Goal: Find specific page/section: Find specific page/section

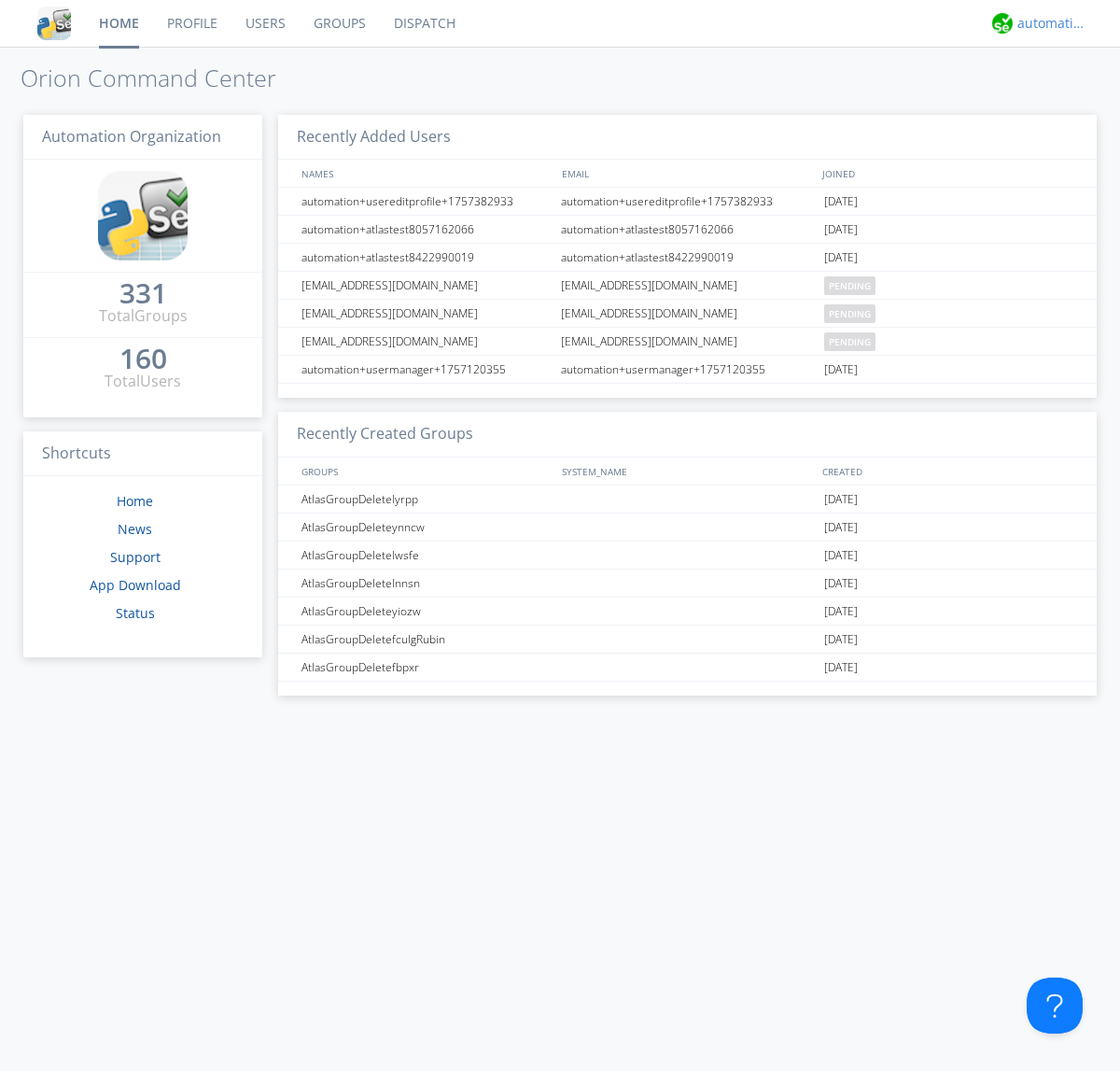
click at [1047, 23] on div "automation+atlas" at bounding box center [1052, 23] width 70 height 19
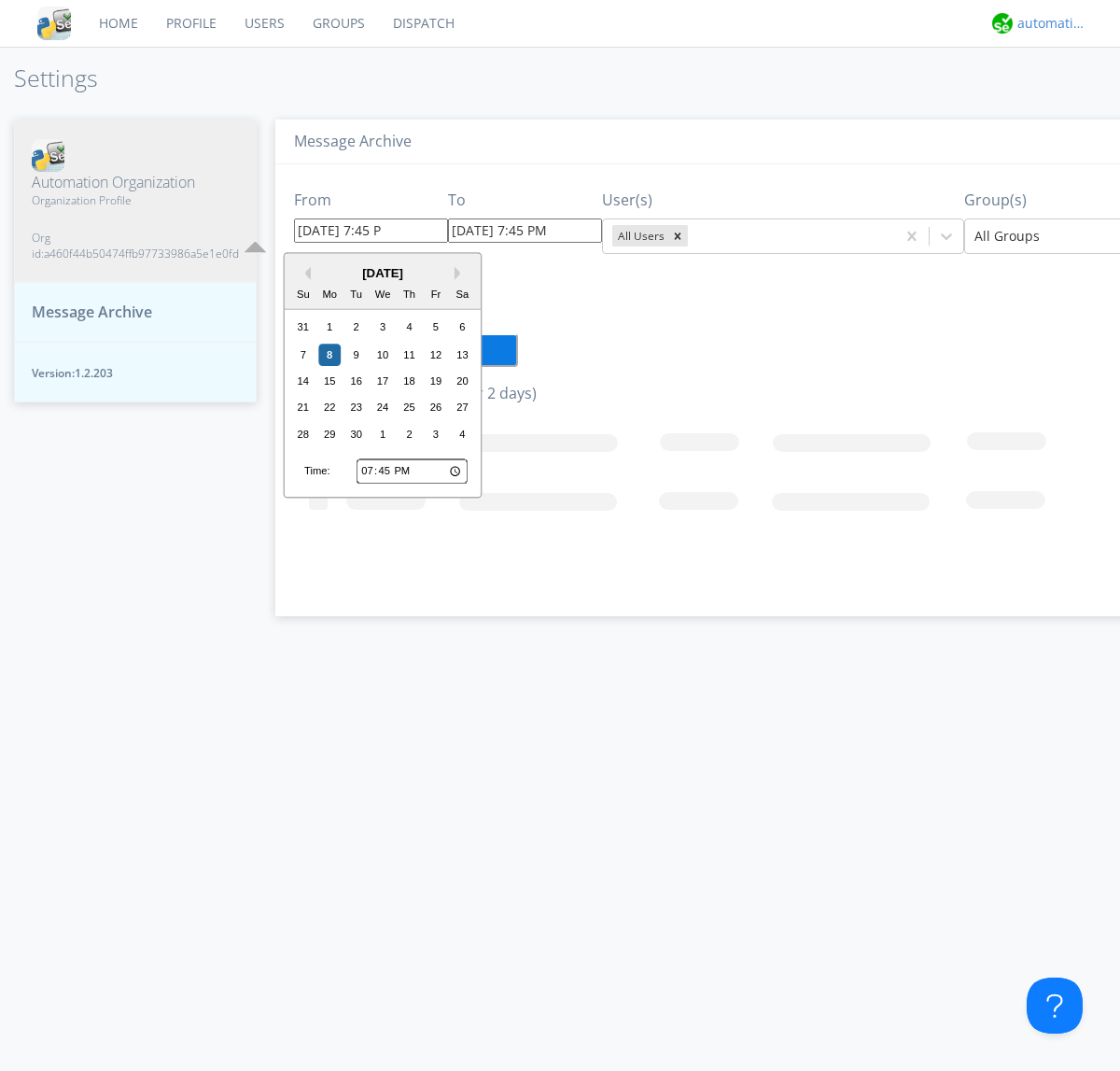
type input "[DATE] 7:45 PM"
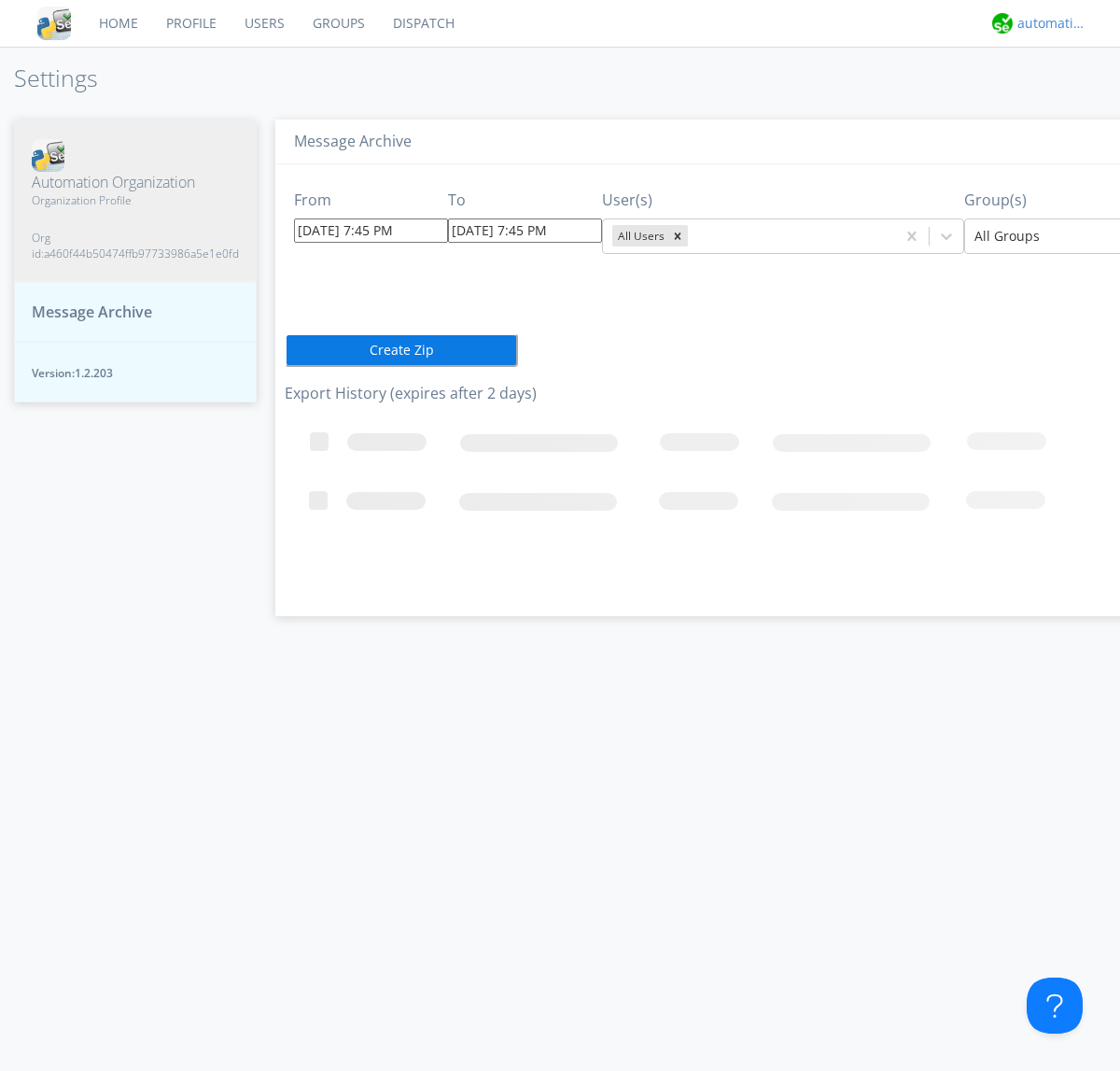
click at [1047, 23] on div "automation+atlas" at bounding box center [1052, 23] width 70 height 19
